Goal: Task Accomplishment & Management: Manage account settings

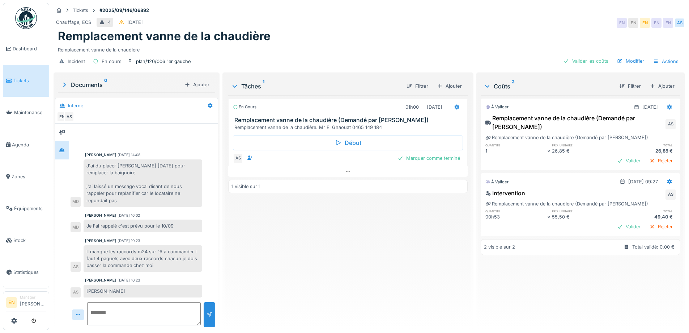
scroll to position [2, 0]
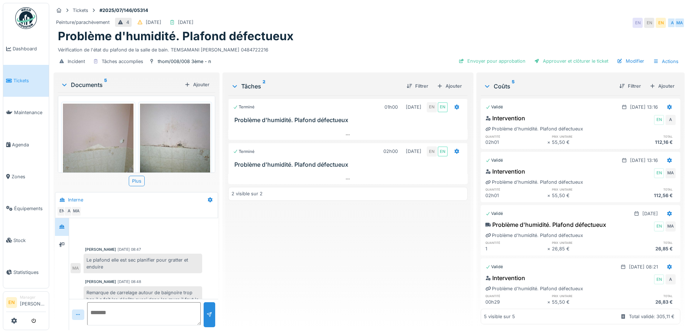
click at [407, 7] on div "Tickets #2025/07/146/05314" at bounding box center [369, 10] width 631 height 9
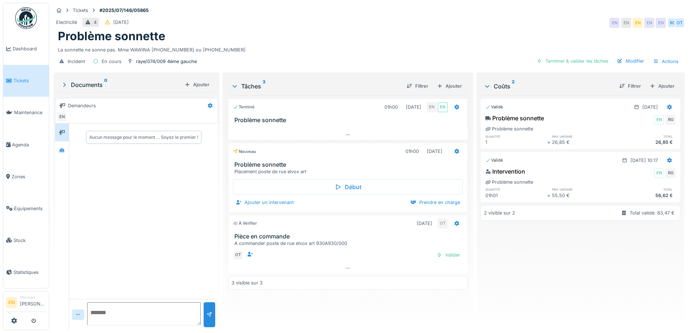
click at [340, 35] on div "Problème sonnette" at bounding box center [369, 36] width 623 height 14
click at [363, 49] on div "La sonnette ne sonne pas. Mme WAWINA [PHONE_NUMBER] ou [PHONE_NUMBER]" at bounding box center [369, 48] width 623 height 10
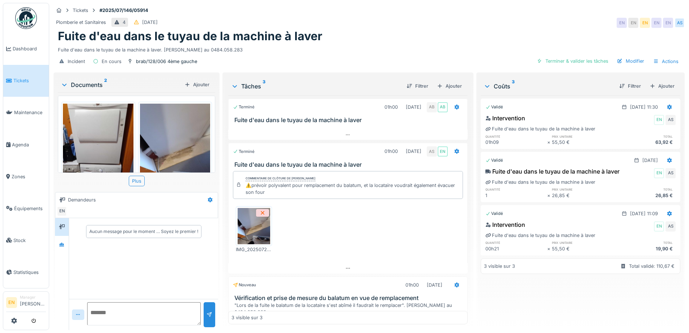
scroll to position [45, 0]
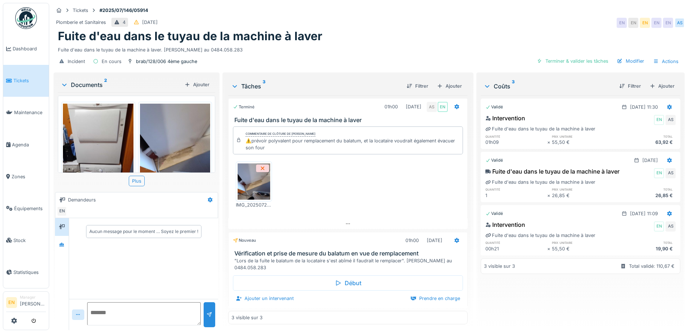
click at [389, 31] on div "Fuite d'eau dans le tuyau de la machine à laver" at bounding box center [369, 36] width 623 height 14
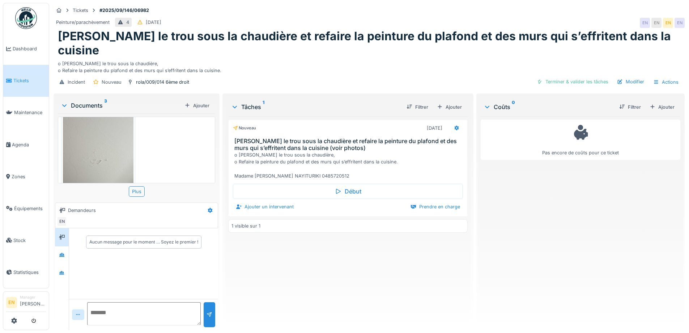
scroll to position [142, 0]
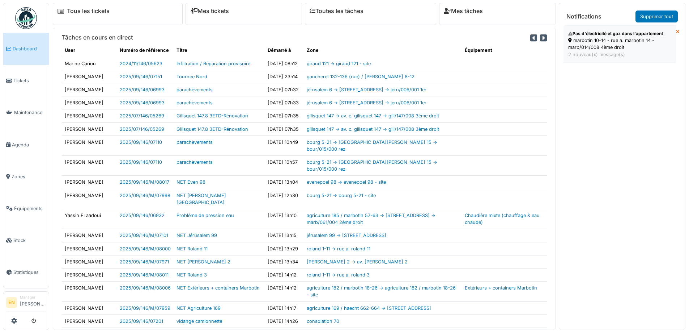
click at [600, 45] on div "marbotin 10-14 - rue a. marbotin 14 - marb/014/008 4ème droit" at bounding box center [620, 44] width 103 height 14
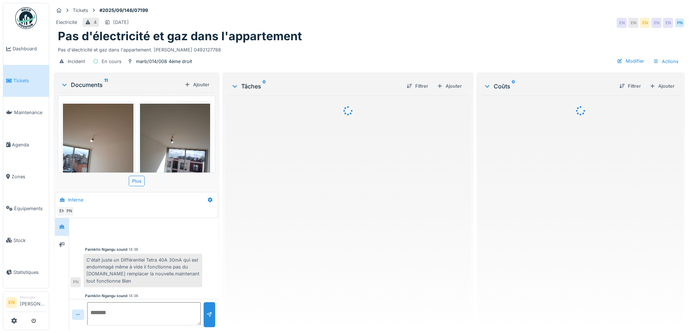
scroll to position [17, 0]
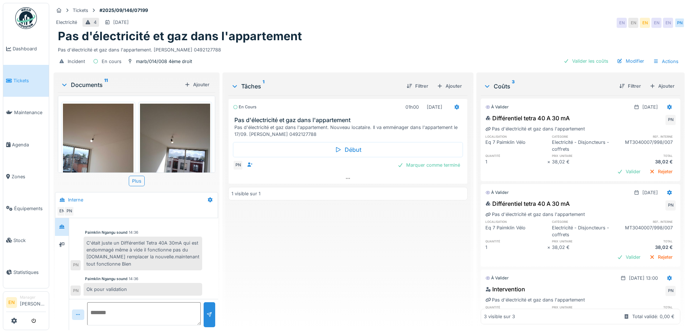
drag, startPoint x: 343, startPoint y: 265, endPoint x: 340, endPoint y: 258, distance: 7.6
click at [341, 261] on div "En cours 01h00 12/09/2025 Pas d'électricité et gaz dans l'appartement Pas d'éle…" at bounding box center [347, 209] width 239 height 229
click at [400, 39] on div "Pas d'électricité et gaz dans l'appartement" at bounding box center [369, 36] width 623 height 14
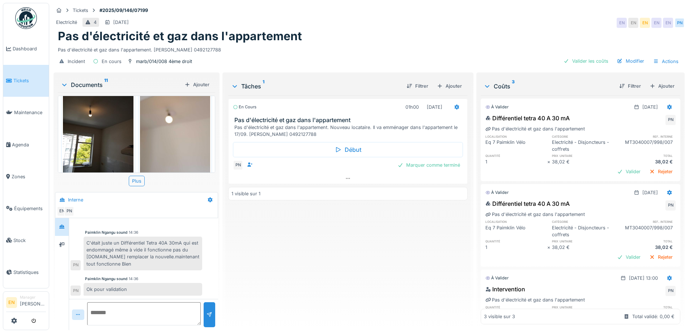
scroll to position [216, 0]
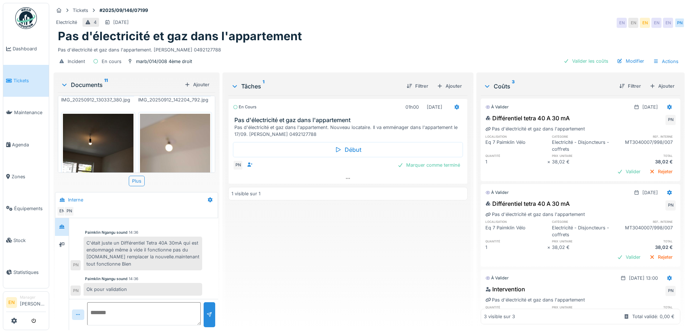
click at [328, 244] on div "En cours 01h00 12/09/2025 Pas d'électricité et gaz dans l'appartement Pas d'éle…" at bounding box center [347, 209] width 239 height 229
click at [366, 48] on div "Pas d'électricité et gaz dans l'appartement. Barry Ibrahim 0492127788" at bounding box center [369, 48] width 623 height 10
click at [541, 13] on div "Tickets #2025/09/146/07199" at bounding box center [369, 10] width 631 height 9
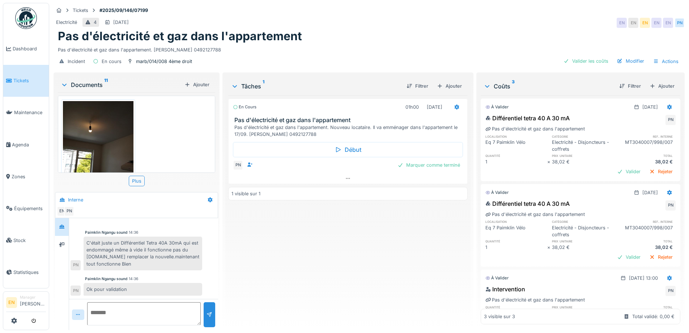
scroll to position [578, 0]
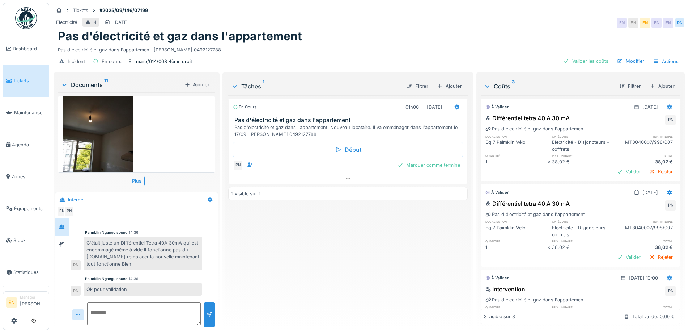
click at [472, 43] on div "Pas d'électricité et gaz dans l'appartement. Barry Ibrahim 0492127788" at bounding box center [369, 48] width 623 height 10
click at [460, 36] on div "Pas d'électricité et gaz dans l'appartement" at bounding box center [369, 36] width 623 height 14
click at [491, 33] on div "Pas d'électricité et gaz dans l'appartement" at bounding box center [369, 36] width 623 height 14
click at [550, 10] on div "Tickets #2025/09/146/07199" at bounding box center [369, 10] width 631 height 9
click at [317, 243] on div "En cours 01h00 12/09/2025 Pas d'électricité et gaz dans l'appartement Pas d'éle…" at bounding box center [347, 209] width 239 height 229
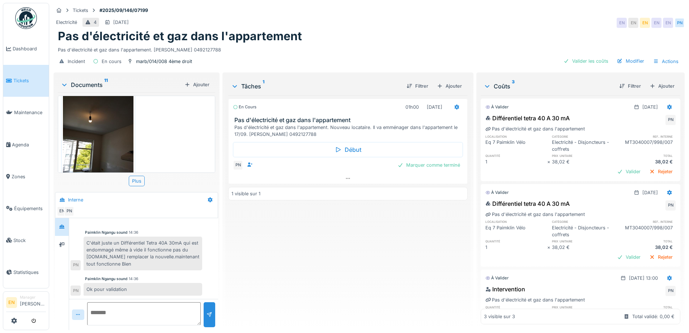
scroll to position [5, 0]
click at [304, 223] on div "En cours 01h00 12/09/2025 Pas d'électricité et gaz dans l'appartement Pas d'éle…" at bounding box center [347, 209] width 239 height 229
click at [219, 265] on div "Tickets #2025/09/146/07199 Electricité 4 17/09/2025 EN EN EN EN EN PN Pas d'éle…" at bounding box center [369, 166] width 640 height 333
click at [158, 307] on textarea at bounding box center [144, 313] width 114 height 23
type textarea "**********"
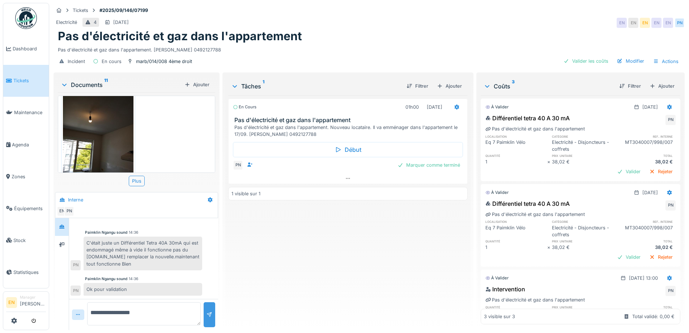
click at [207, 313] on div at bounding box center [210, 314] width 12 height 25
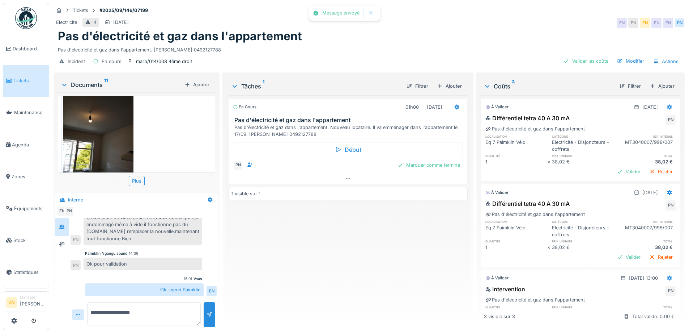
click at [268, 290] on div "En cours 01h00 12/09/2025 Pas d'électricité et gaz dans l'appartement Pas d'éle…" at bounding box center [347, 209] width 239 height 229
drag, startPoint x: 295, startPoint y: 246, endPoint x: 519, endPoint y: 117, distance: 258.6
click at [295, 245] on div "En cours 01h00 12/09/2025 Pas d'électricité et gaz dans l'appartement Pas d'éle…" at bounding box center [347, 209] width 239 height 229
click at [532, 36] on div "Pas d'électricité et gaz dans l'appartement" at bounding box center [369, 36] width 623 height 14
click at [383, 210] on div "En cours 01h00 12/09/2025 Pas d'électricité et gaz dans l'appartement Pas d'éle…" at bounding box center [347, 209] width 239 height 229
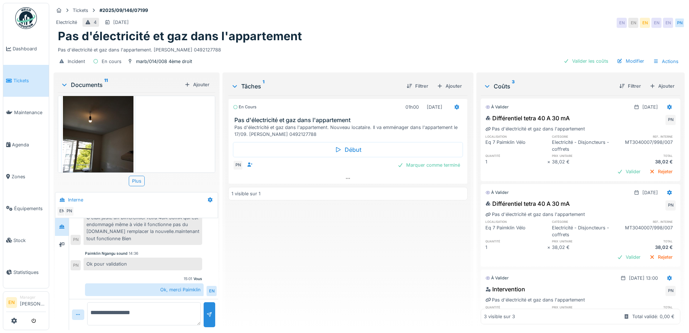
click at [438, 43] on div "Pas d'électricité et gaz dans l'appartement. Barry Ibrahim 0492127788" at bounding box center [369, 48] width 623 height 10
click at [455, 35] on div "Pas d'électricité et gaz dans l'appartement" at bounding box center [369, 36] width 623 height 14
click at [472, 35] on div "Pas d'électricité et gaz dans l'appartement" at bounding box center [369, 36] width 623 height 14
click at [566, 18] on div "Electricité 4 17/09/2025 EN EN EN EN EN PN" at bounding box center [369, 22] width 631 height 13
click at [533, 37] on div "Pas d'électricité et gaz dans l'appartement" at bounding box center [369, 36] width 623 height 14
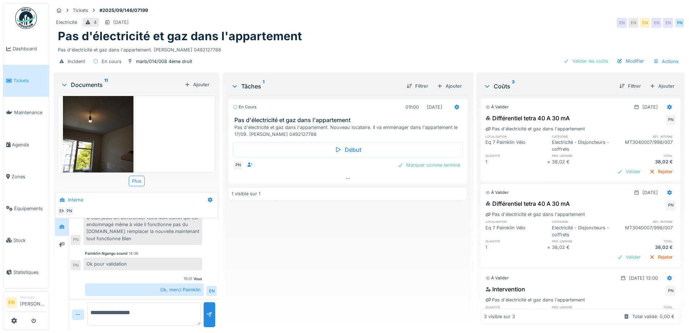
click at [372, 38] on div "Pas d'électricité et gaz dans l'appartement Pas d'électricité et gaz dans l'app…" at bounding box center [369, 41] width 631 height 24
click at [365, 43] on div "Pas d'électricité et gaz dans l'appartement. Barry Ibrahim 0492127788" at bounding box center [369, 48] width 623 height 10
click at [337, 45] on div "Pas d'électricité et gaz dans l'appartement. Barry Ibrahim 0492127788" at bounding box center [369, 48] width 623 height 10
click at [421, 165] on div "Début PN Marquer comme terminé" at bounding box center [347, 155] width 239 height 35
click at [426, 160] on div "Marquer comme terminé" at bounding box center [429, 165] width 68 height 10
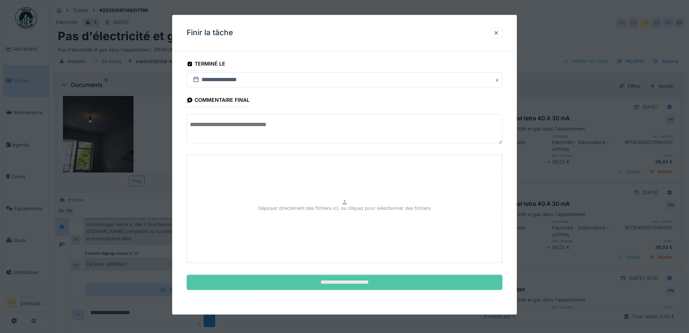
click at [347, 281] on input "**********" at bounding box center [345, 282] width 316 height 15
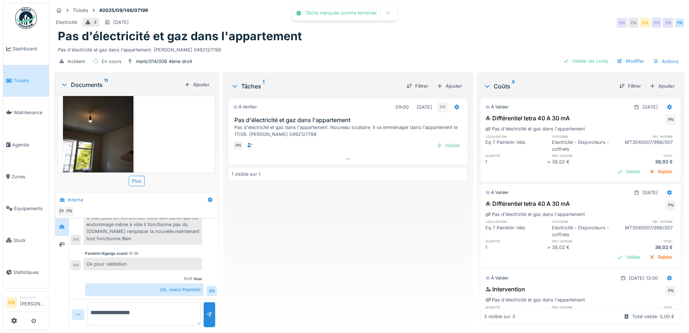
click at [358, 272] on div "À vérifier 01h00 12/09/2025 EN Pas d'électricité et gaz dans l'appartement Pas …" at bounding box center [347, 209] width 239 height 229
click at [448, 140] on div "Valider" at bounding box center [448, 145] width 29 height 10
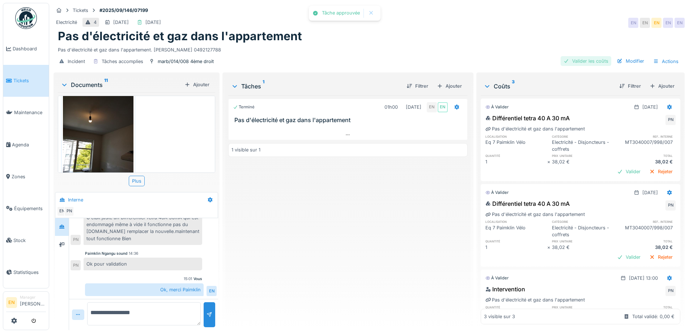
click at [578, 56] on div "Valider les coûts" at bounding box center [586, 61] width 51 height 10
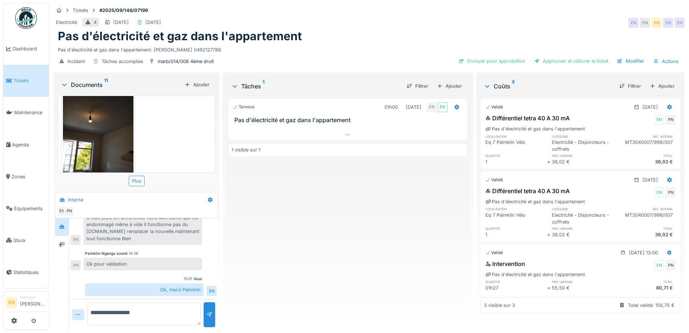
click at [418, 240] on div "Terminé 01h00 12/09/2025 EN EN Pas d'électricité et gaz dans l'appartement 1 vi…" at bounding box center [347, 209] width 239 height 229
click at [655, 81] on div "Ajouter" at bounding box center [662, 86] width 31 height 10
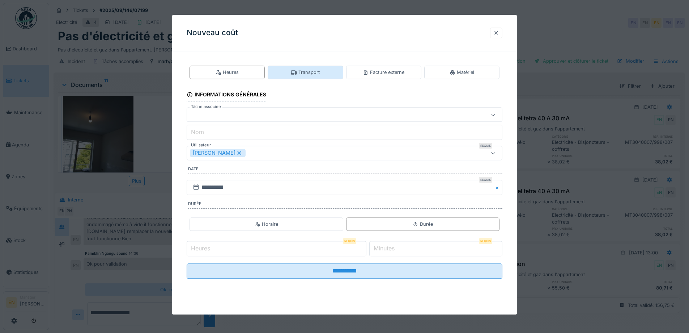
click at [311, 72] on div "Transport" at bounding box center [305, 72] width 29 height 7
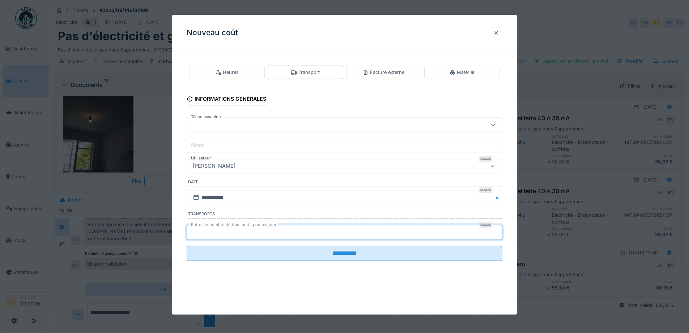
type input "*"
click at [498, 229] on input "*" at bounding box center [345, 231] width 316 height 15
click at [295, 163] on div "[PERSON_NAME]" at bounding box center [326, 166] width 272 height 8
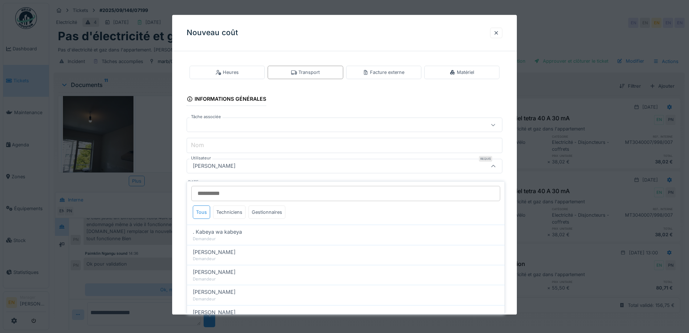
click at [274, 189] on input "Utilisateur" at bounding box center [345, 193] width 309 height 15
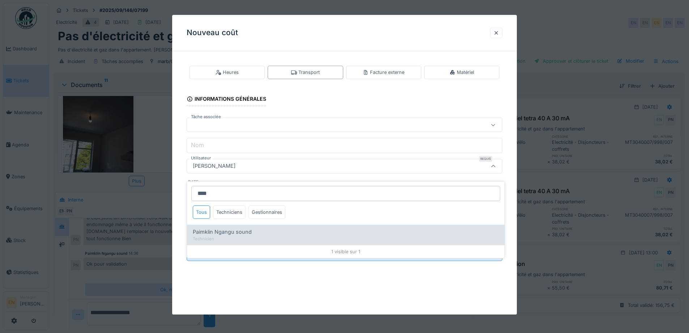
type input "****"
click at [237, 228] on span "Paimklin Ngangu sound" at bounding box center [222, 232] width 59 height 8
type input "****"
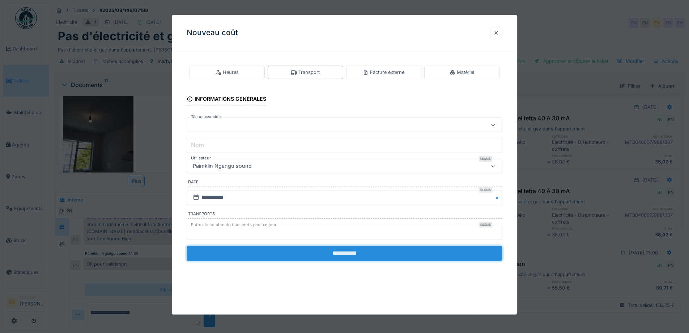
click at [350, 252] on input "**********" at bounding box center [345, 252] width 316 height 15
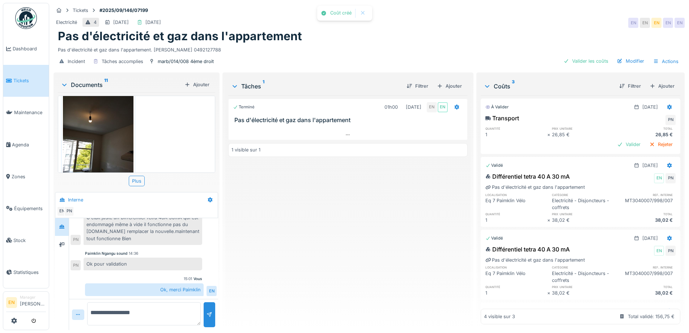
click at [368, 245] on div "Terminé 01h00 12/09/2025 EN EN Pas d'électricité et gaz dans l'appartement 1 vi…" at bounding box center [347, 209] width 239 height 229
click at [368, 244] on div "Terminé 01h00 12/09/2025 EN EN Pas d'électricité et gaz dans l'appartement 1 vi…" at bounding box center [347, 209] width 239 height 229
click at [361, 230] on div "Terminé 01h00 12/09/2025 EN EN Pas d'électricité et gaz dans l'appartement 1 vi…" at bounding box center [347, 209] width 239 height 229
click at [546, 29] on div "Pas d'électricité et gaz dans l'appartement" at bounding box center [369, 36] width 623 height 14
click at [471, 33] on div "Pas d'électricité et gaz dans l'appartement" at bounding box center [369, 36] width 623 height 14
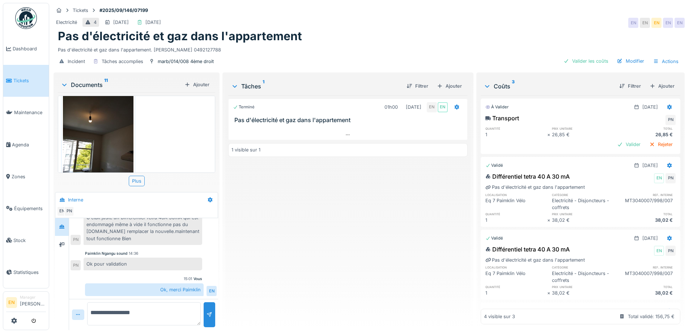
drag, startPoint x: 303, startPoint y: 270, endPoint x: 290, endPoint y: 279, distance: 16.2
click at [303, 271] on div "Terminé 01h00 12/09/2025 EN EN Pas d'électricité et gaz dans l'appartement 1 vi…" at bounding box center [347, 209] width 239 height 229
click at [391, 259] on div "Terminé 01h00 12/09/2025 EN EN Pas d'électricité et gaz dans l'appartement 1 vi…" at bounding box center [347, 209] width 239 height 229
click at [359, 248] on div "Terminé 01h00 12/09/2025 EN EN Pas d'électricité et gaz dans l'appartement 1 vi…" at bounding box center [347, 209] width 239 height 229
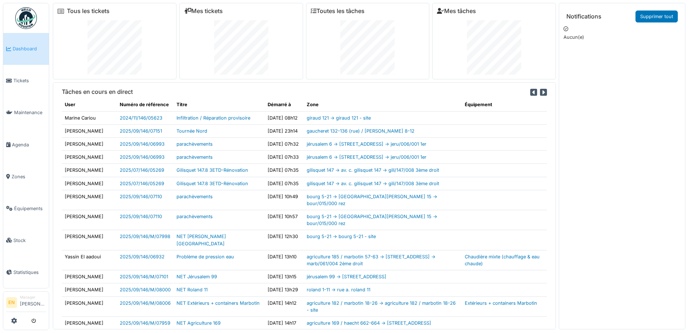
click at [28, 18] on img at bounding box center [26, 18] width 22 height 22
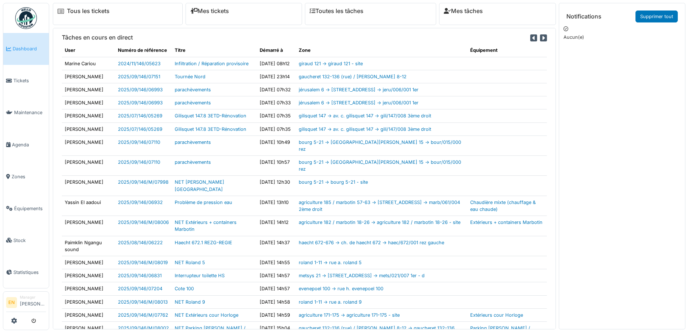
click at [31, 17] on img at bounding box center [26, 18] width 22 height 22
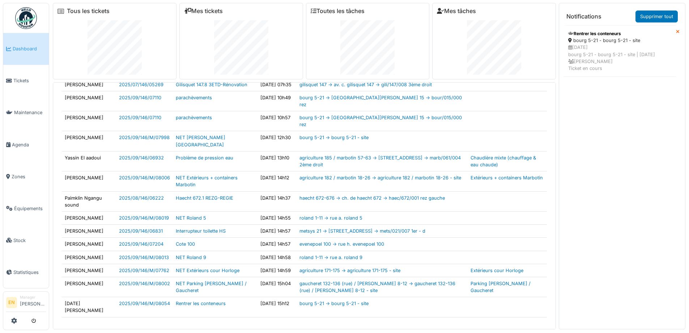
scroll to position [152, 0]
click at [31, 15] on img at bounding box center [26, 18] width 22 height 22
